Goal: Transaction & Acquisition: Purchase product/service

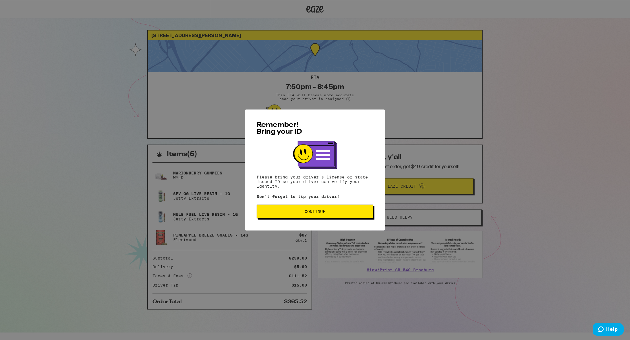
click at [329, 211] on span "Continue" at bounding box center [315, 211] width 107 height 4
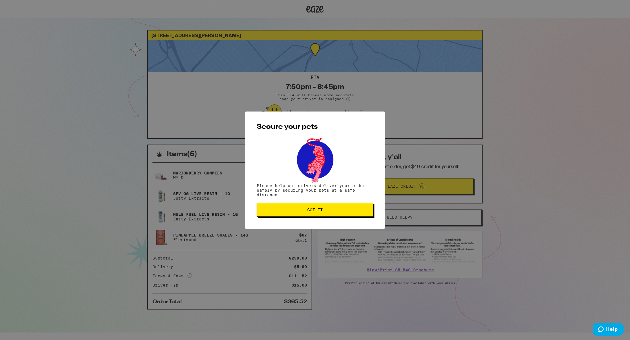
click at [308, 207] on button "Got it" at bounding box center [315, 210] width 117 height 14
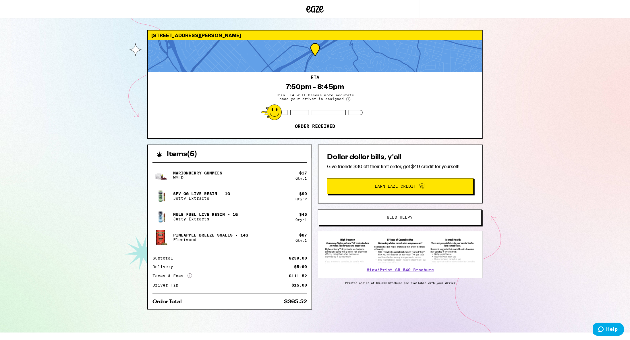
click at [348, 99] on circle at bounding box center [348, 99] width 4 height 4
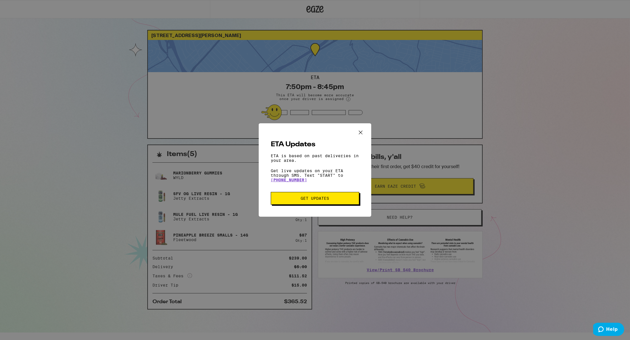
click at [365, 128] on icon "Close ETA information modal" at bounding box center [361, 132] width 9 height 9
